Goal: Information Seeking & Learning: Find specific fact

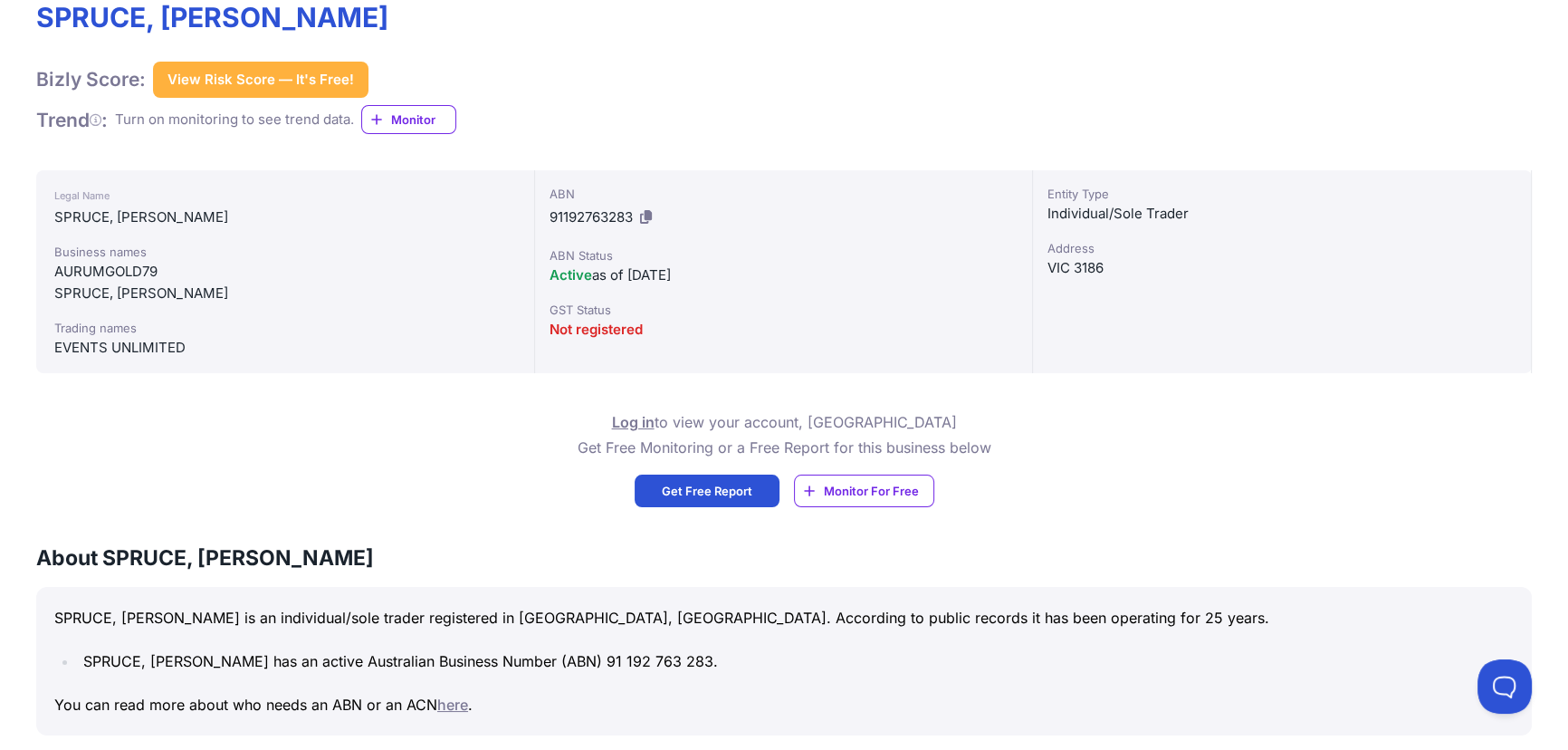
scroll to position [247, 0]
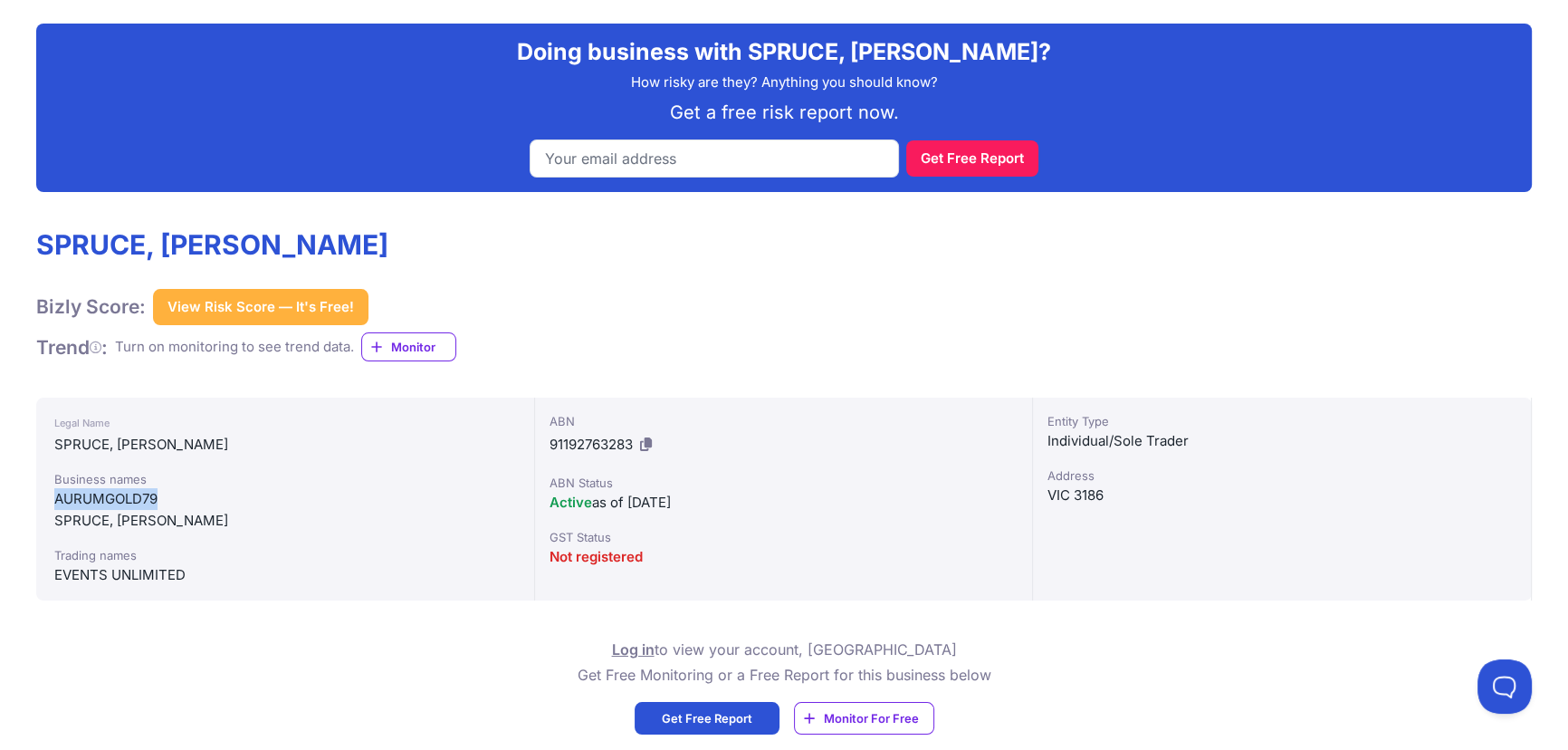
drag, startPoint x: 161, startPoint y: 500, endPoint x: 45, endPoint y: 493, distance: 116.2
click at [45, 493] on div "Legal Name [PERSON_NAME] Business names AURUMGOLD79 [PERSON_NAME] Trading names…" at bounding box center [285, 499] width 499 height 203
copy div "AURUMGOLD79"
click at [101, 527] on div "SPRUCE, [PERSON_NAME]" at bounding box center [285, 520] width 462 height 22
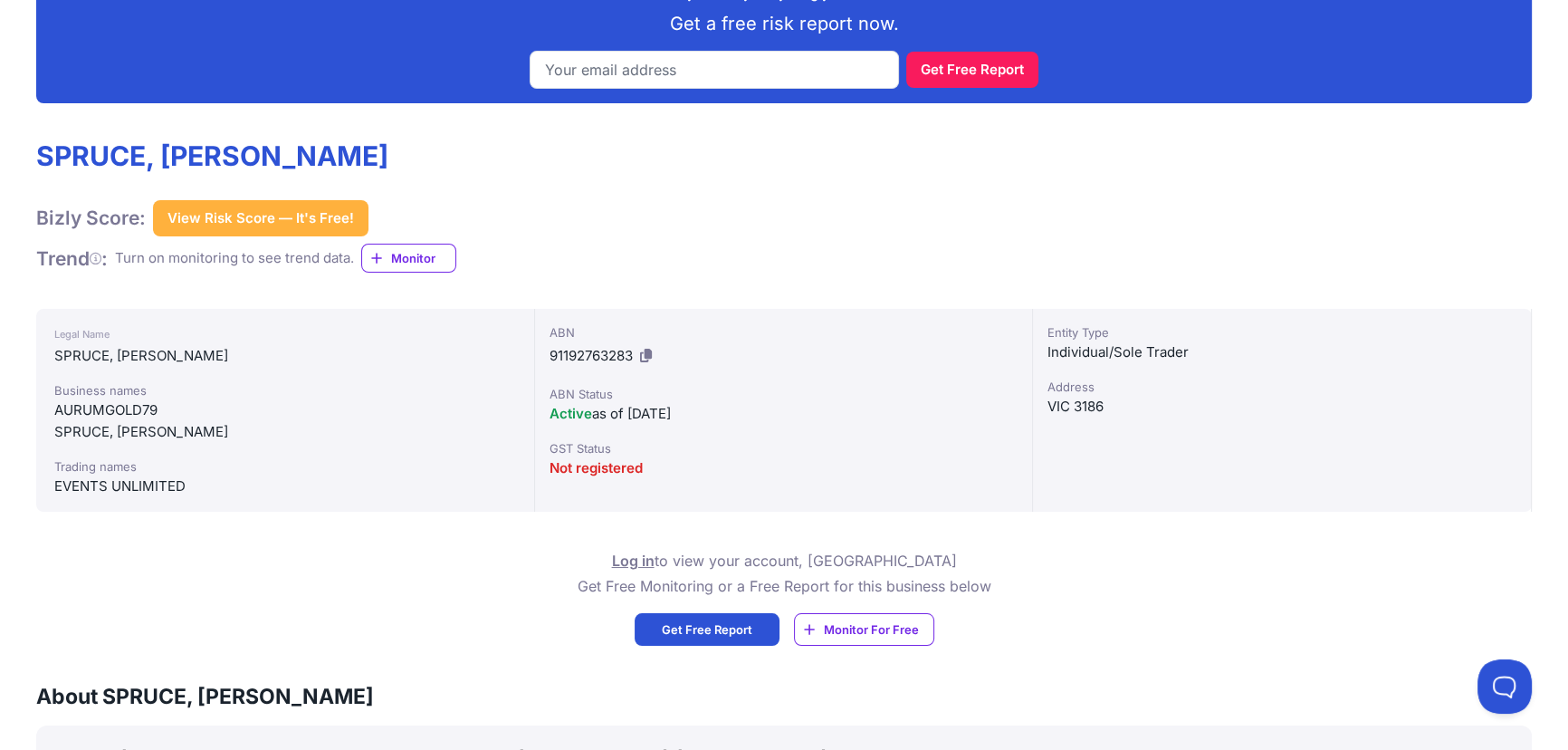
scroll to position [329, 0]
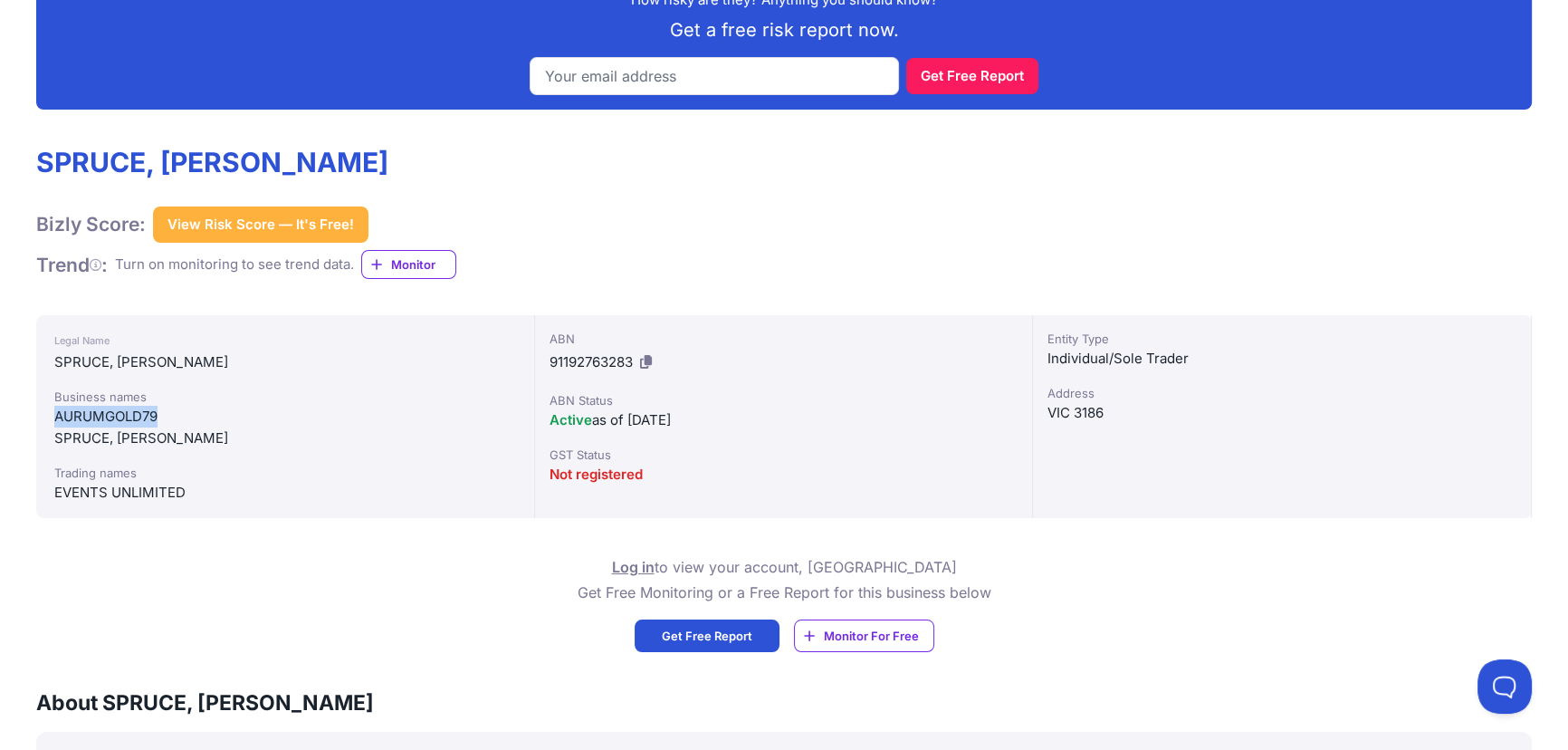
drag, startPoint x: 181, startPoint y: 425, endPoint x: 49, endPoint y: 421, distance: 132.1
click at [49, 421] on div "Legal Name [PERSON_NAME] Business names AURUMGOLD79 [PERSON_NAME] Trading names…" at bounding box center [285, 417] width 499 height 203
drag, startPoint x: 71, startPoint y: 608, endPoint x: 87, endPoint y: 611, distance: 16.3
click at [86, 611] on div "Log in to view your account, OR Get Free Monitoring or a Free Report for this b…" at bounding box center [784, 604] width 1496 height 98
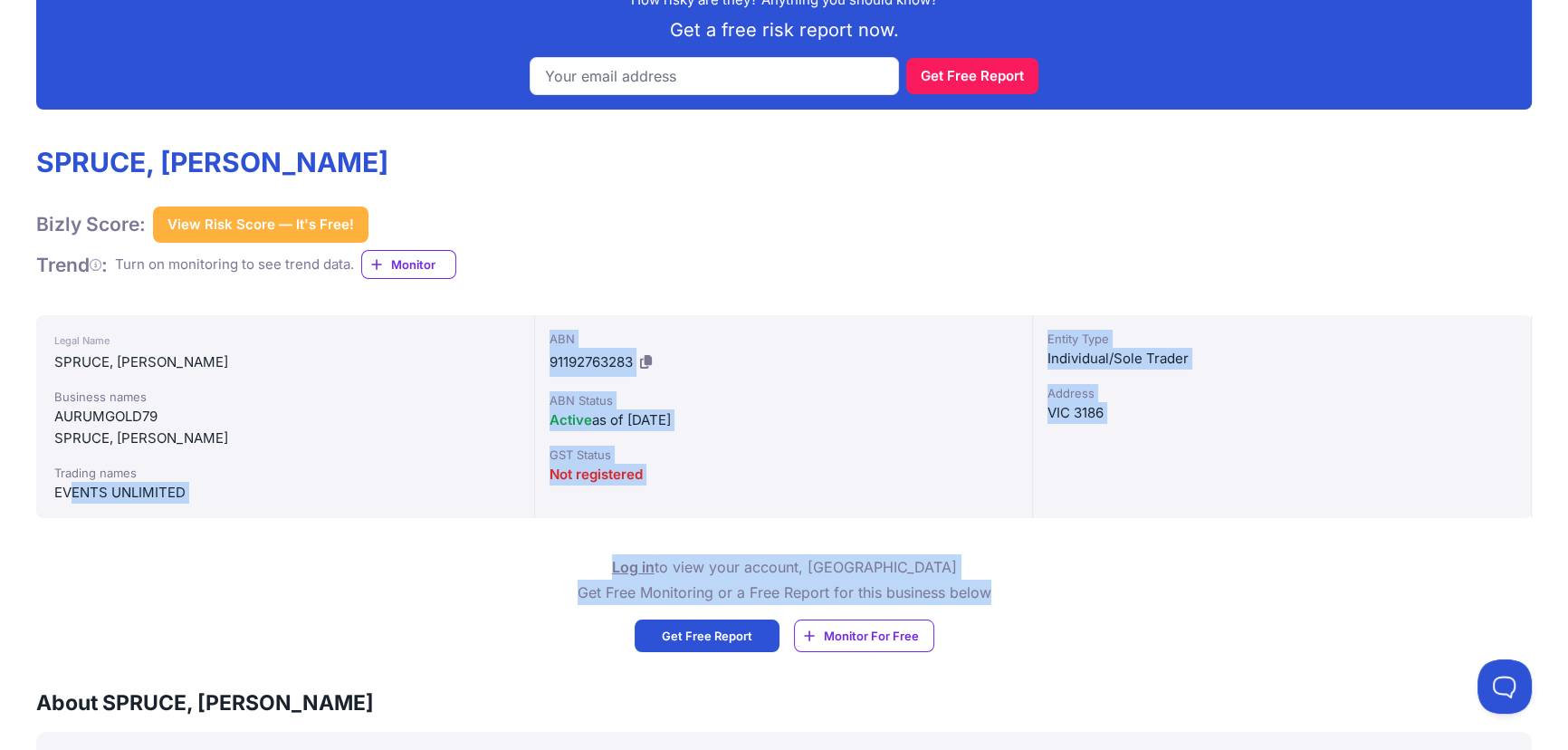
drag, startPoint x: 80, startPoint y: 557, endPoint x: 70, endPoint y: 497, distance: 60.8
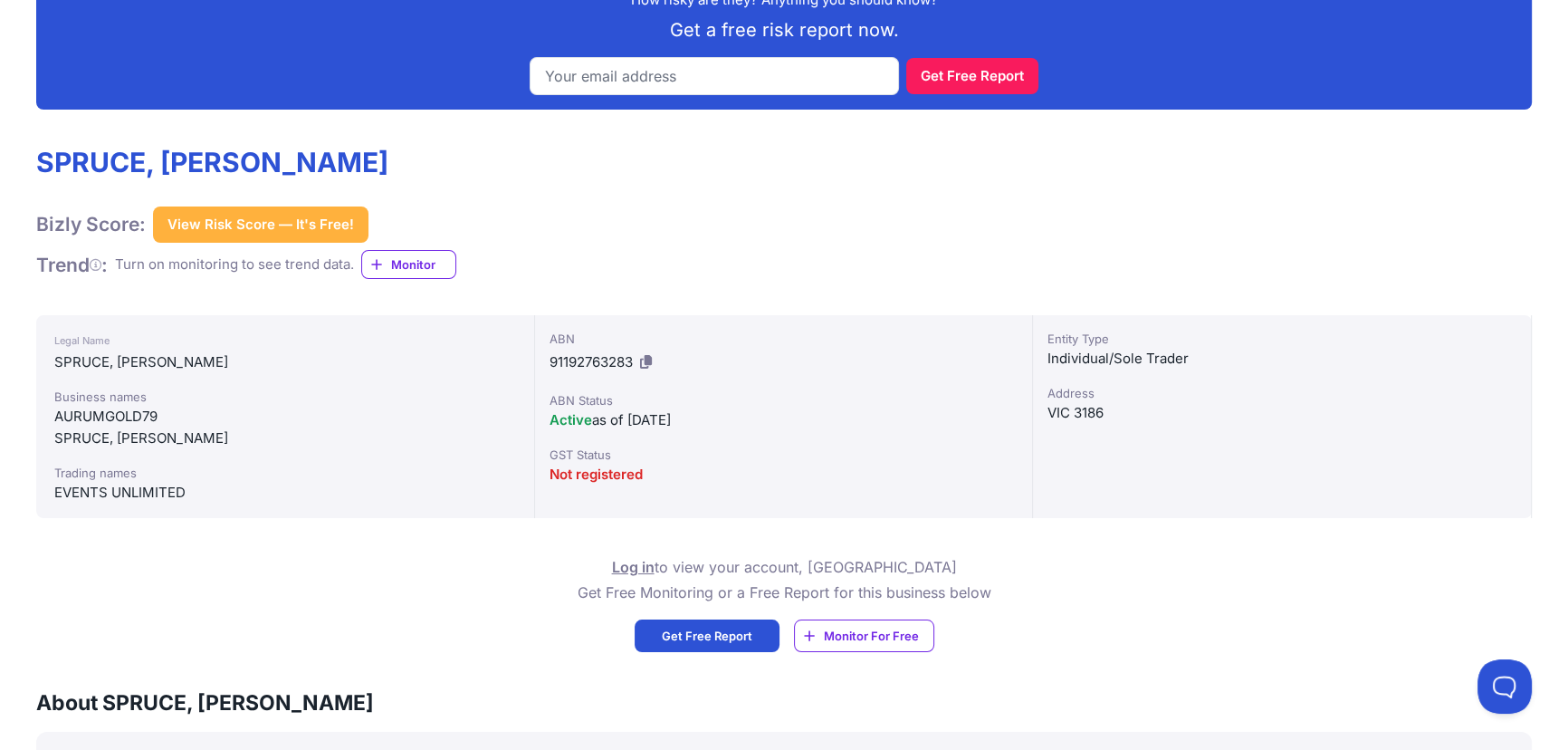
click at [277, 469] on div "Trading names" at bounding box center [285, 472] width 462 height 18
click at [228, 436] on div "SPRUCE, [PERSON_NAME]" at bounding box center [285, 438] width 462 height 22
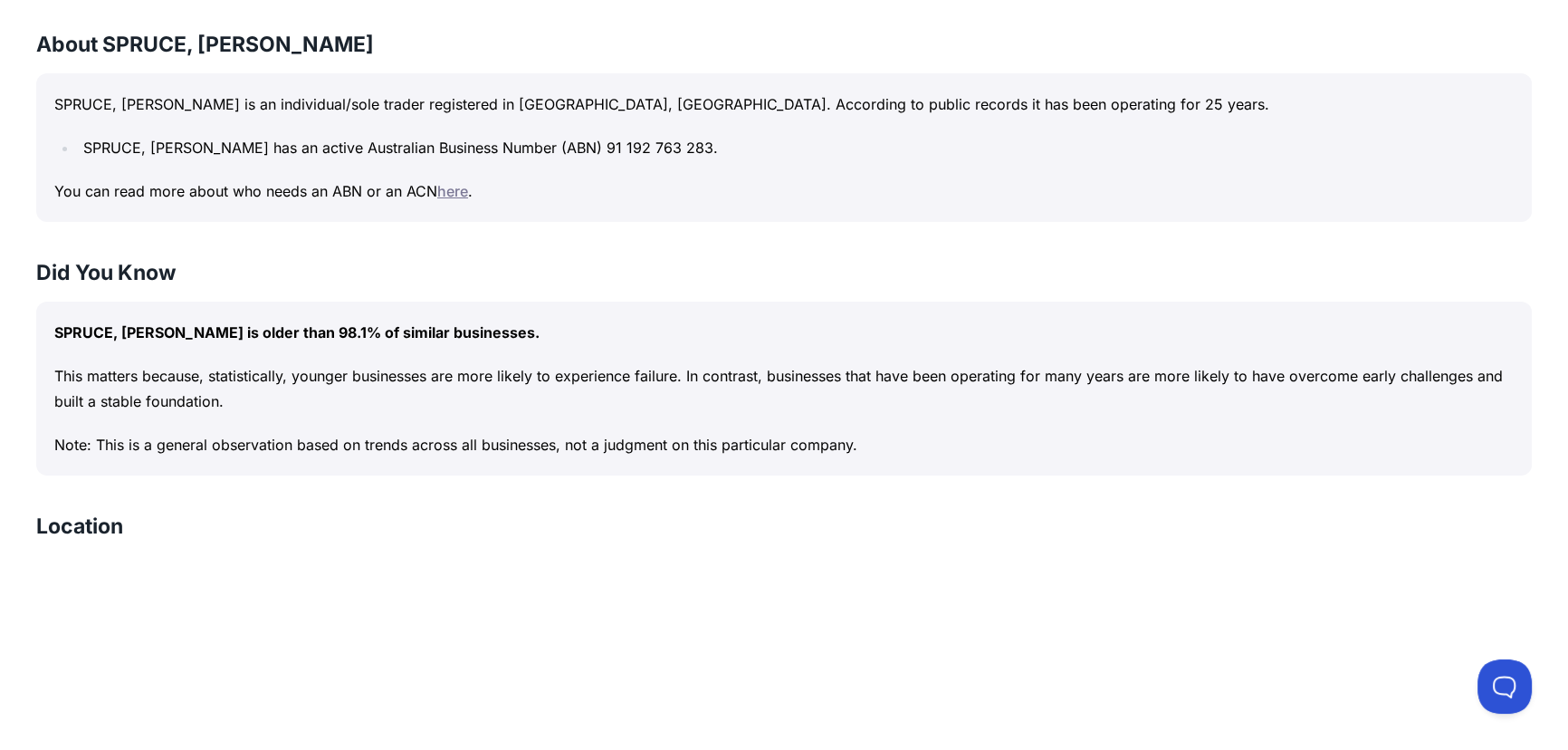
scroll to position [1565, 0]
